Goal: Find specific page/section: Find specific page/section

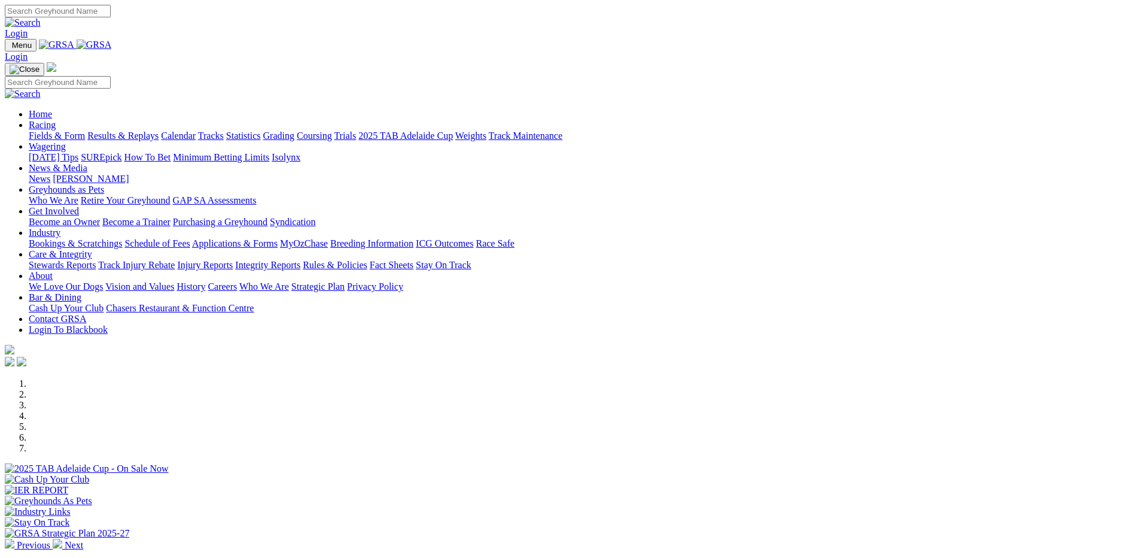
click at [300, 260] on link "Integrity Reports" at bounding box center [267, 265] width 65 height 10
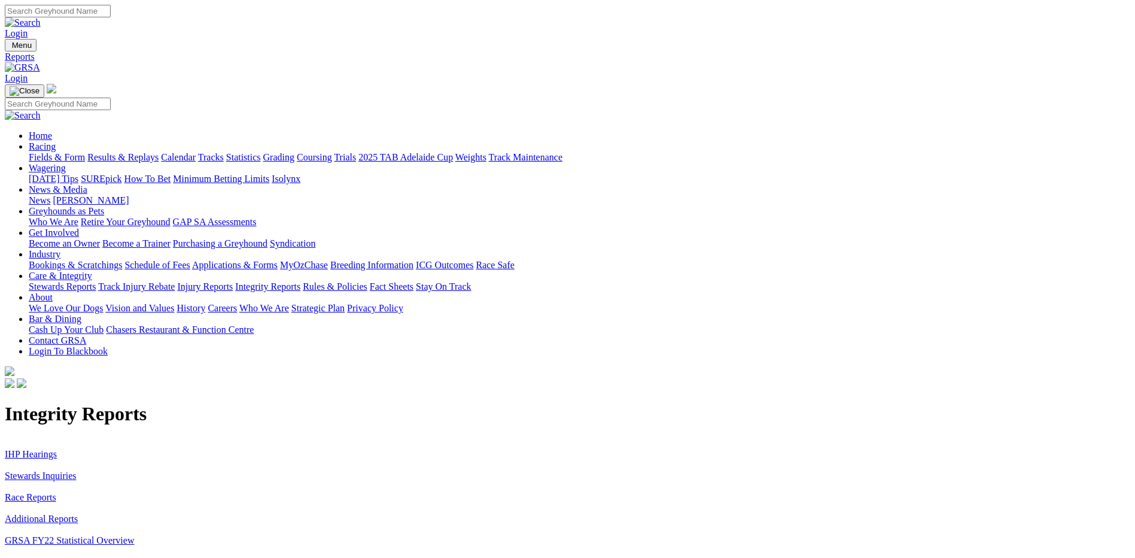
click at [77, 470] on link "Stewards Inquiries" at bounding box center [41, 475] width 72 height 10
